Goal: Task Accomplishment & Management: Manage account settings

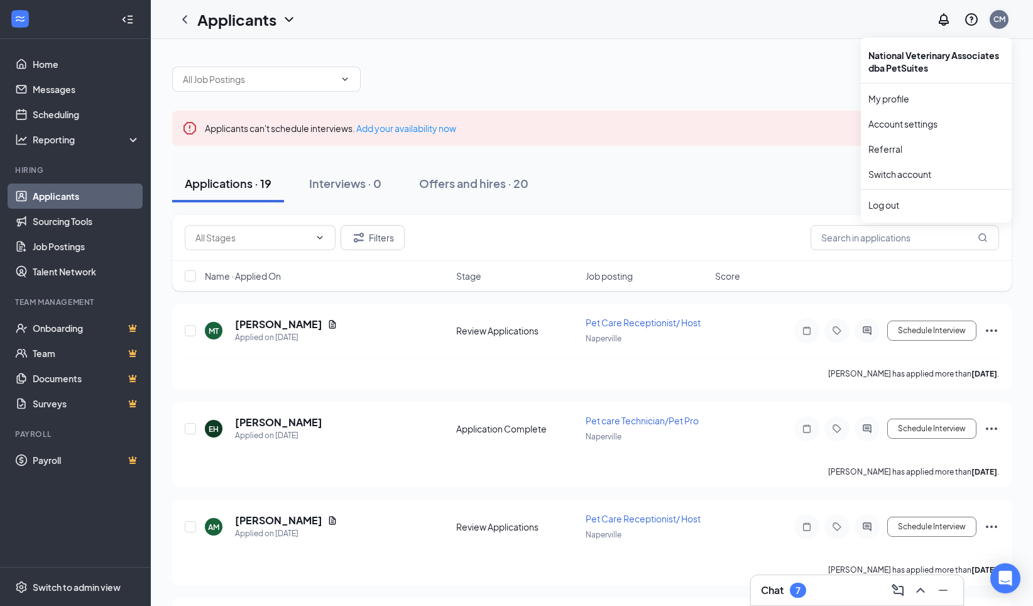
click at [999, 22] on div "CM" at bounding box center [1000, 19] width 12 height 11
click at [889, 204] on div "Log out" at bounding box center [937, 205] width 136 height 13
